Goal: Task Accomplishment & Management: Use online tool/utility

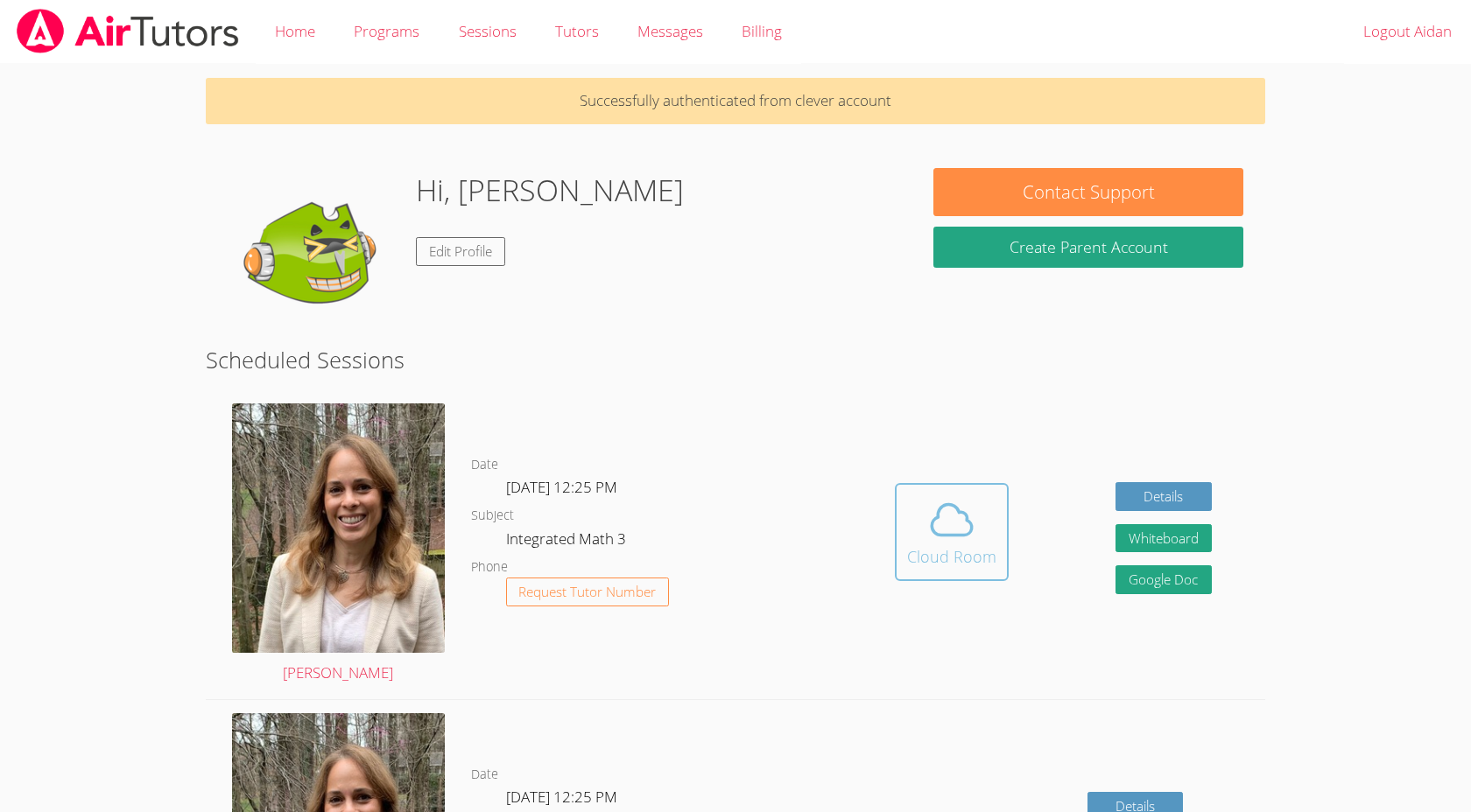
click at [955, 491] on button "Cloud Room" at bounding box center [951, 532] width 114 height 99
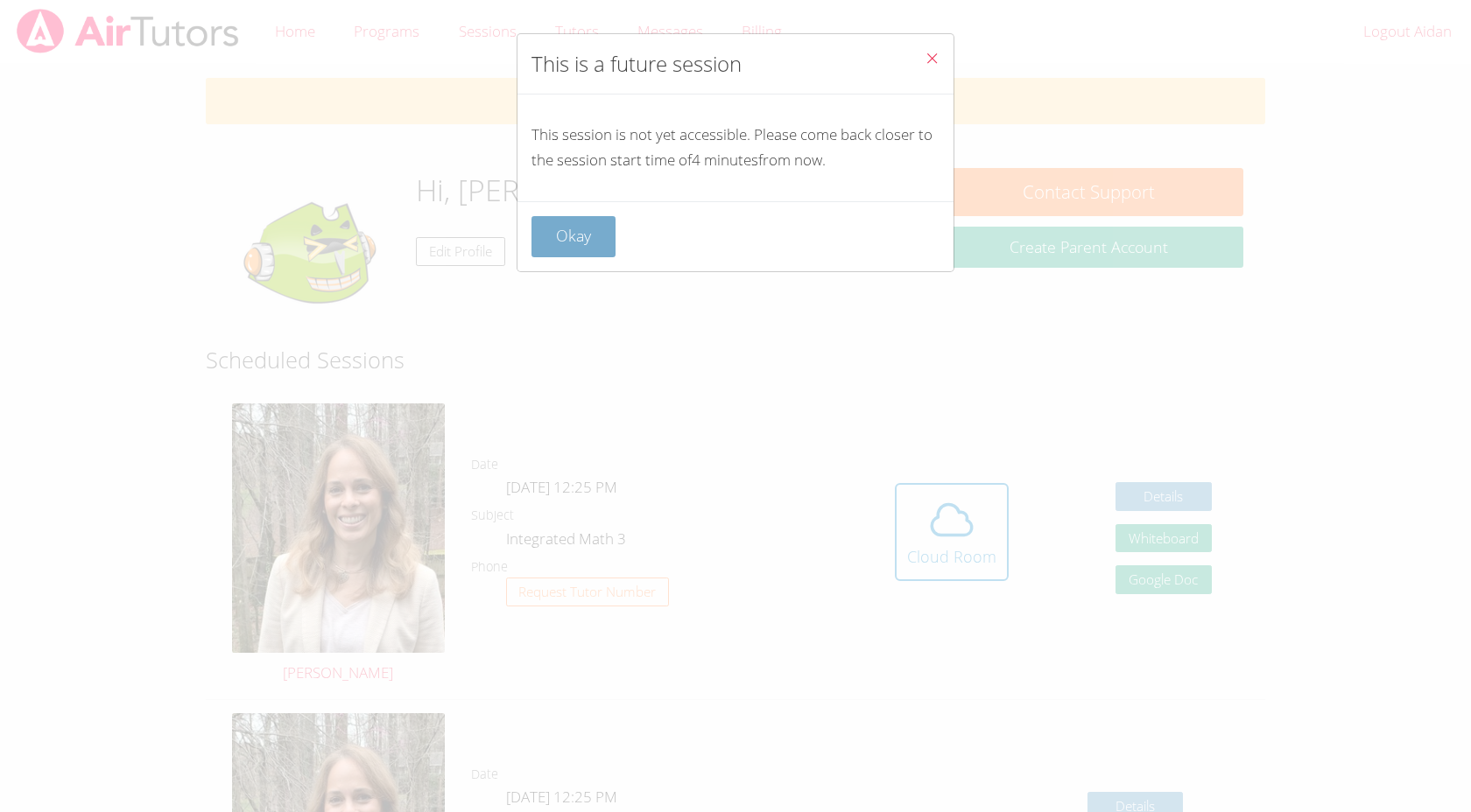
click at [575, 238] on button "Okay" at bounding box center [574, 236] width 84 height 41
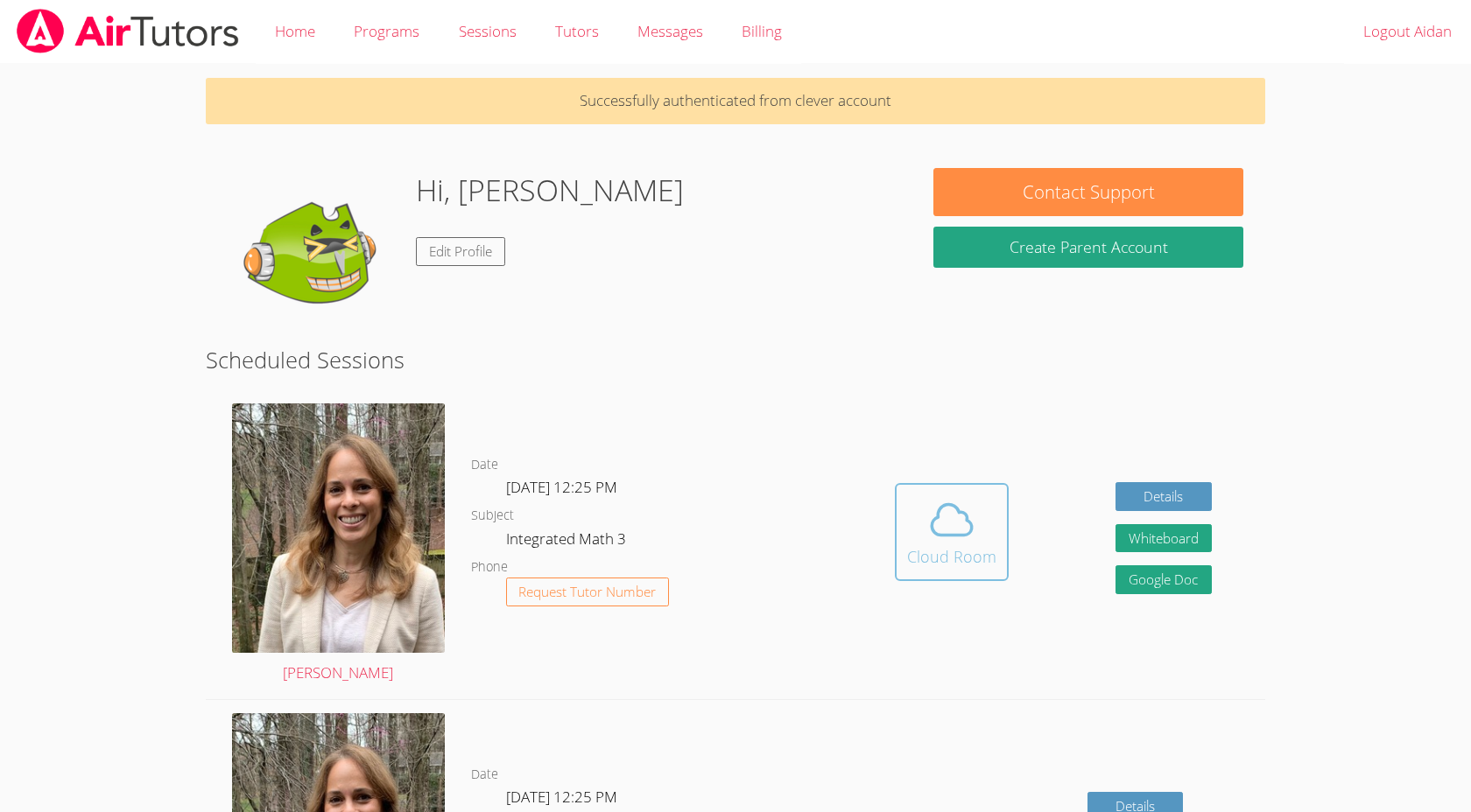
click at [945, 521] on icon at bounding box center [951, 519] width 49 height 49
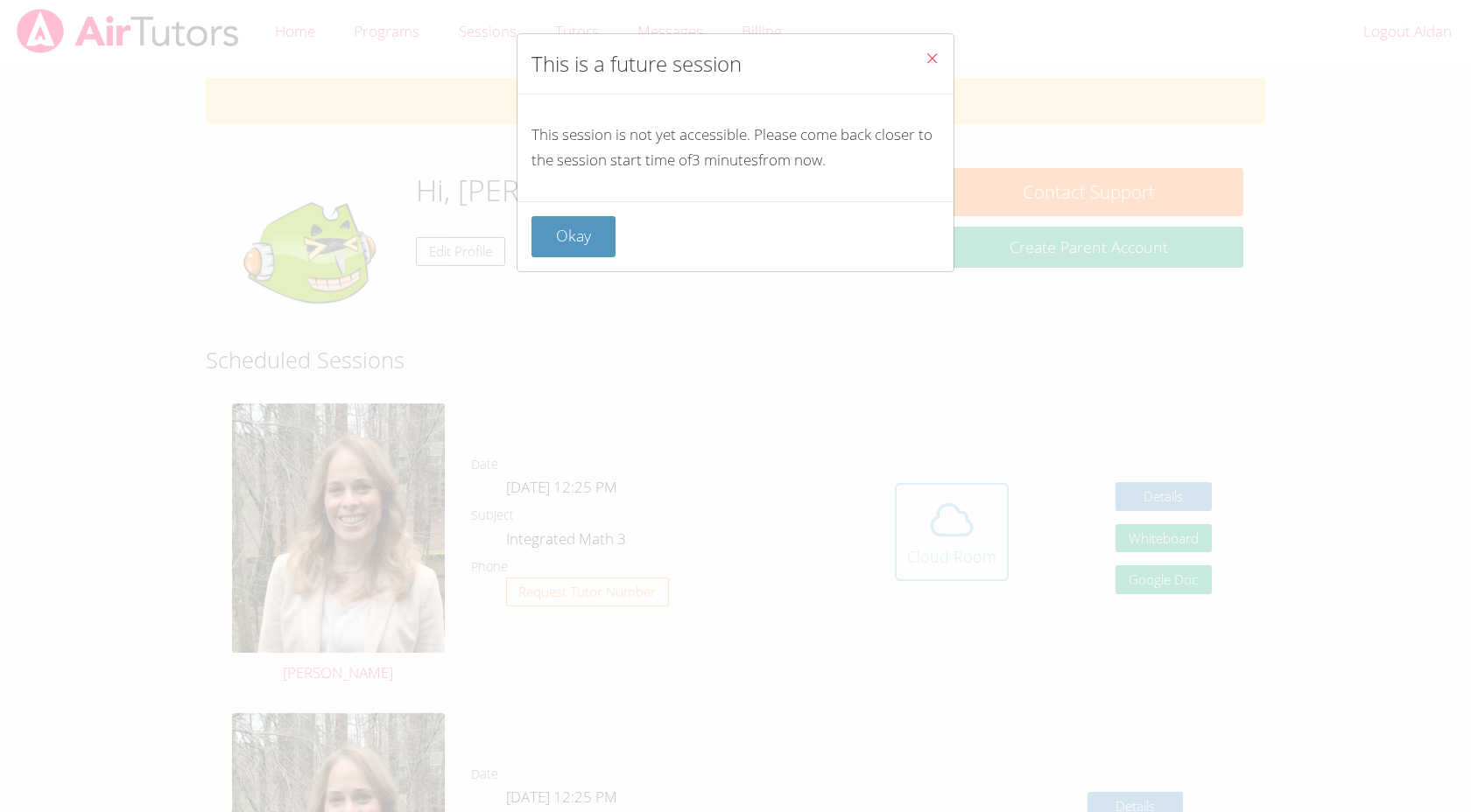
click at [945, 521] on div "This is a future session This session is not yet accessible. Please come back c…" at bounding box center [736, 406] width 1471 height 812
click at [943, 521] on div "This is a future session This session is not yet accessible. Please come back c…" at bounding box center [736, 406] width 1471 height 812
click at [586, 233] on button "Okay" at bounding box center [574, 236] width 84 height 41
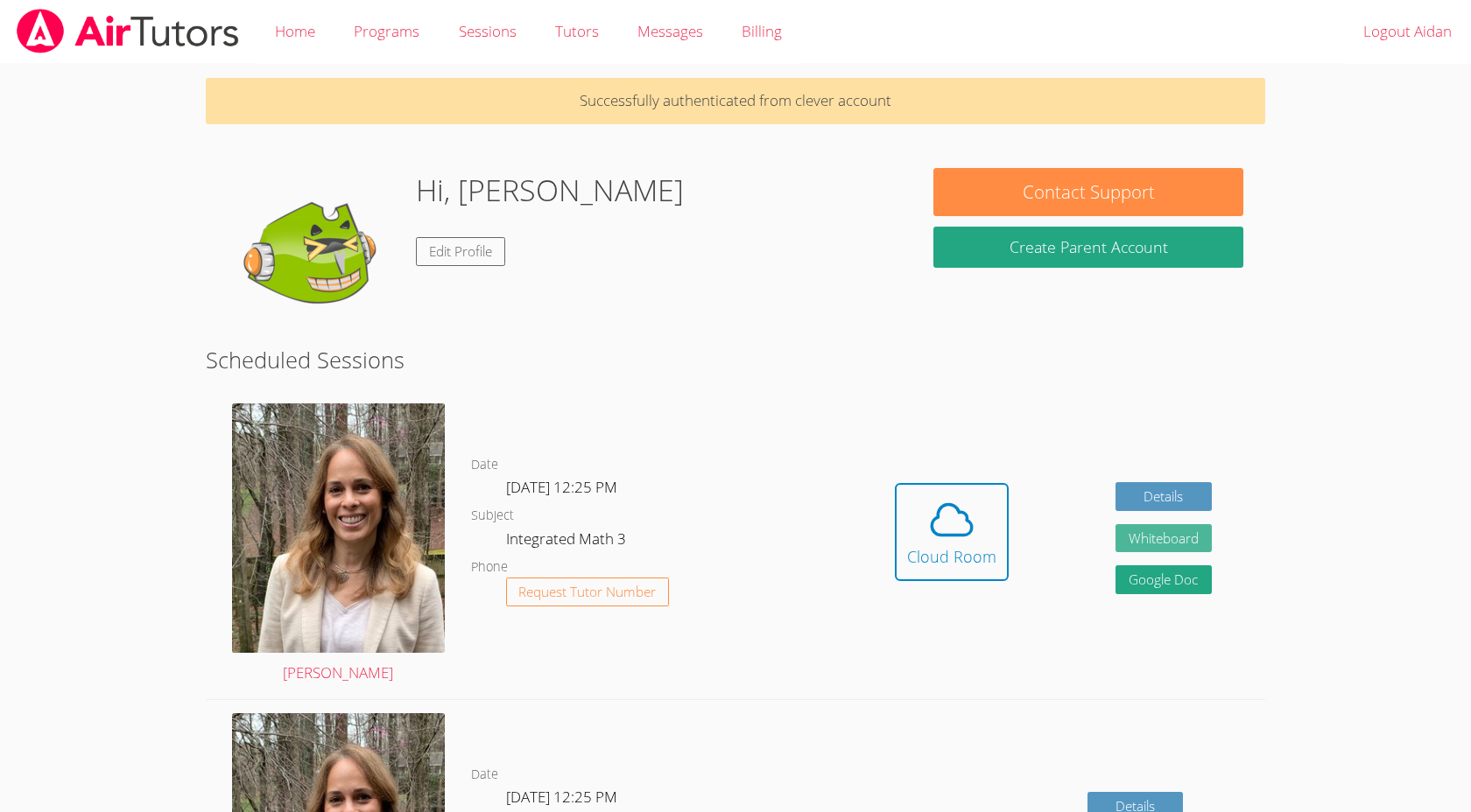
click at [1119, 536] on button "Whiteboard" at bounding box center [1163, 538] width 97 height 29
click at [986, 501] on span at bounding box center [951, 519] width 89 height 49
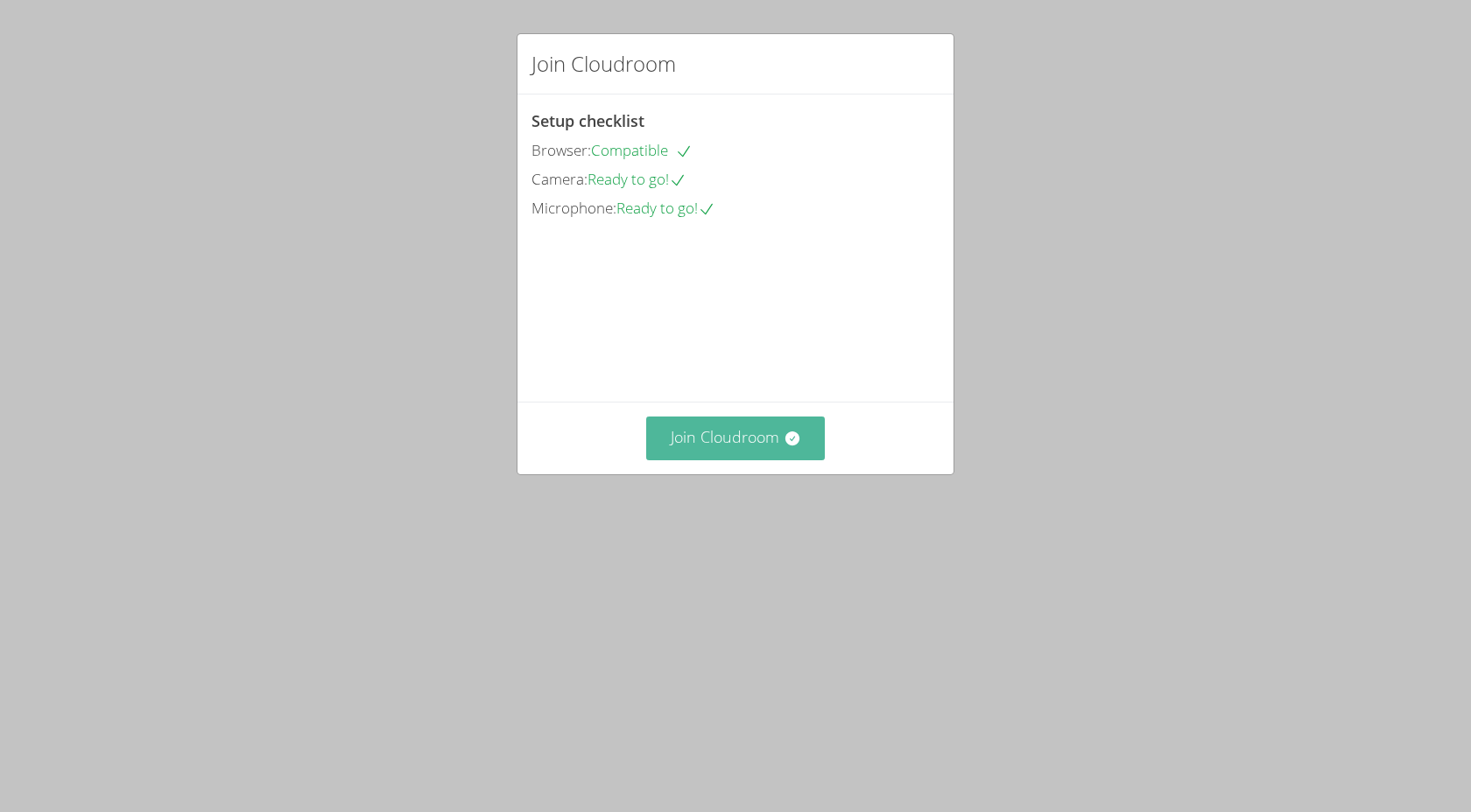
click at [778, 460] on button "Join Cloudroom" at bounding box center [736, 438] width 180 height 43
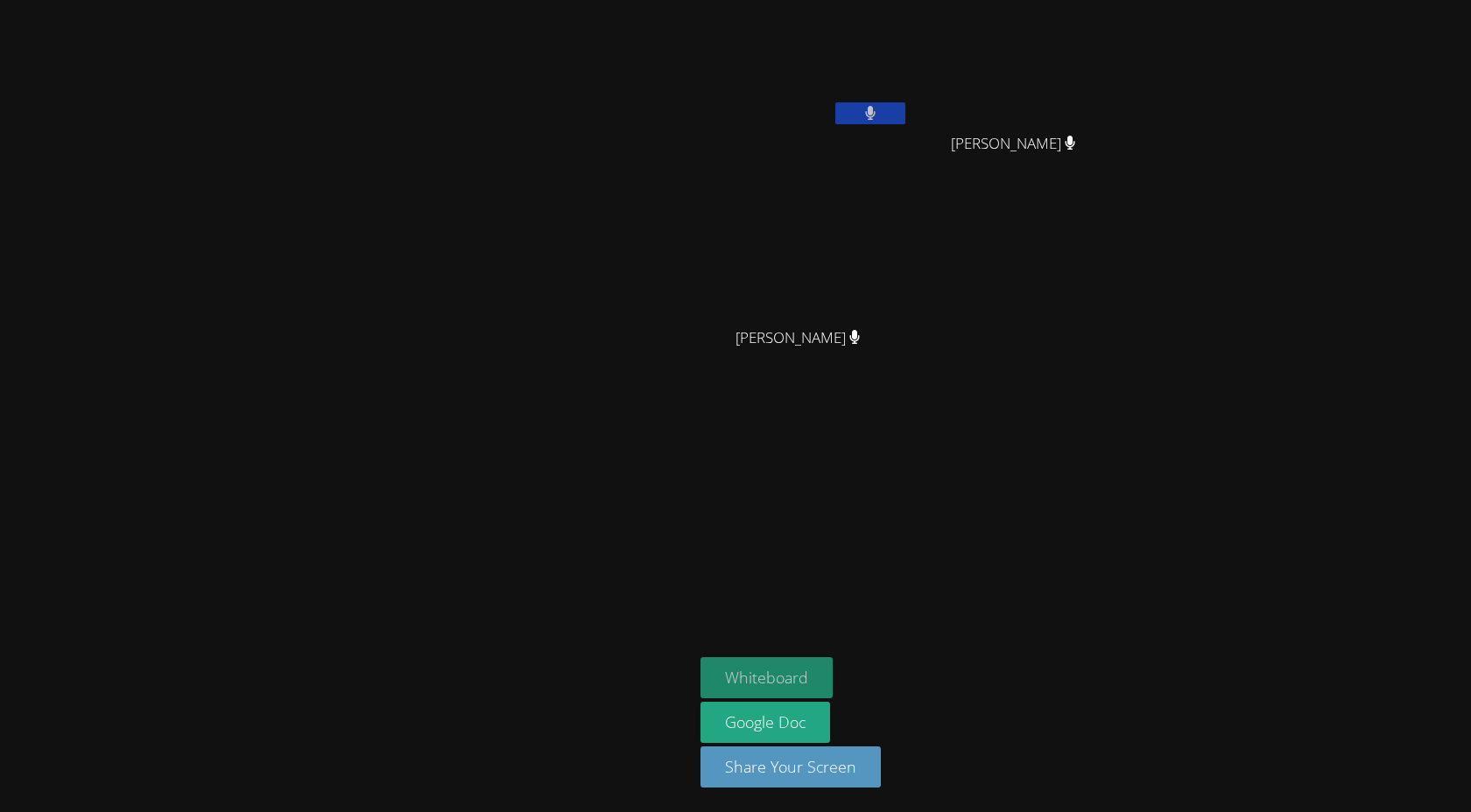
click at [774, 666] on button "Whiteboard" at bounding box center [766, 677] width 132 height 41
click at [759, 675] on button "Whiteboard" at bounding box center [766, 677] width 132 height 41
click at [852, 119] on button at bounding box center [869, 113] width 70 height 22
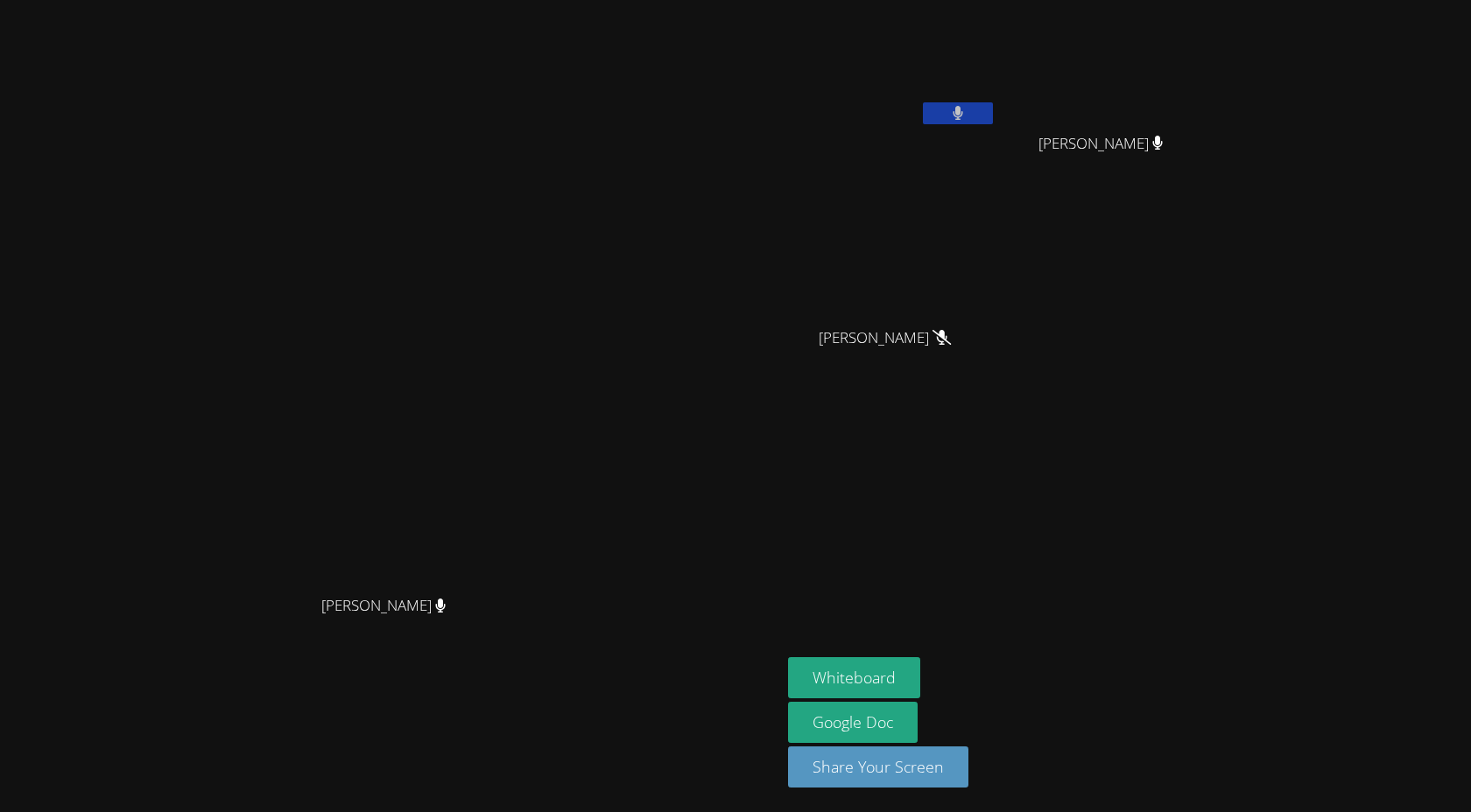
click at [963, 112] on icon at bounding box center [957, 114] width 11 height 15
